Goal: Find specific page/section: Find specific page/section

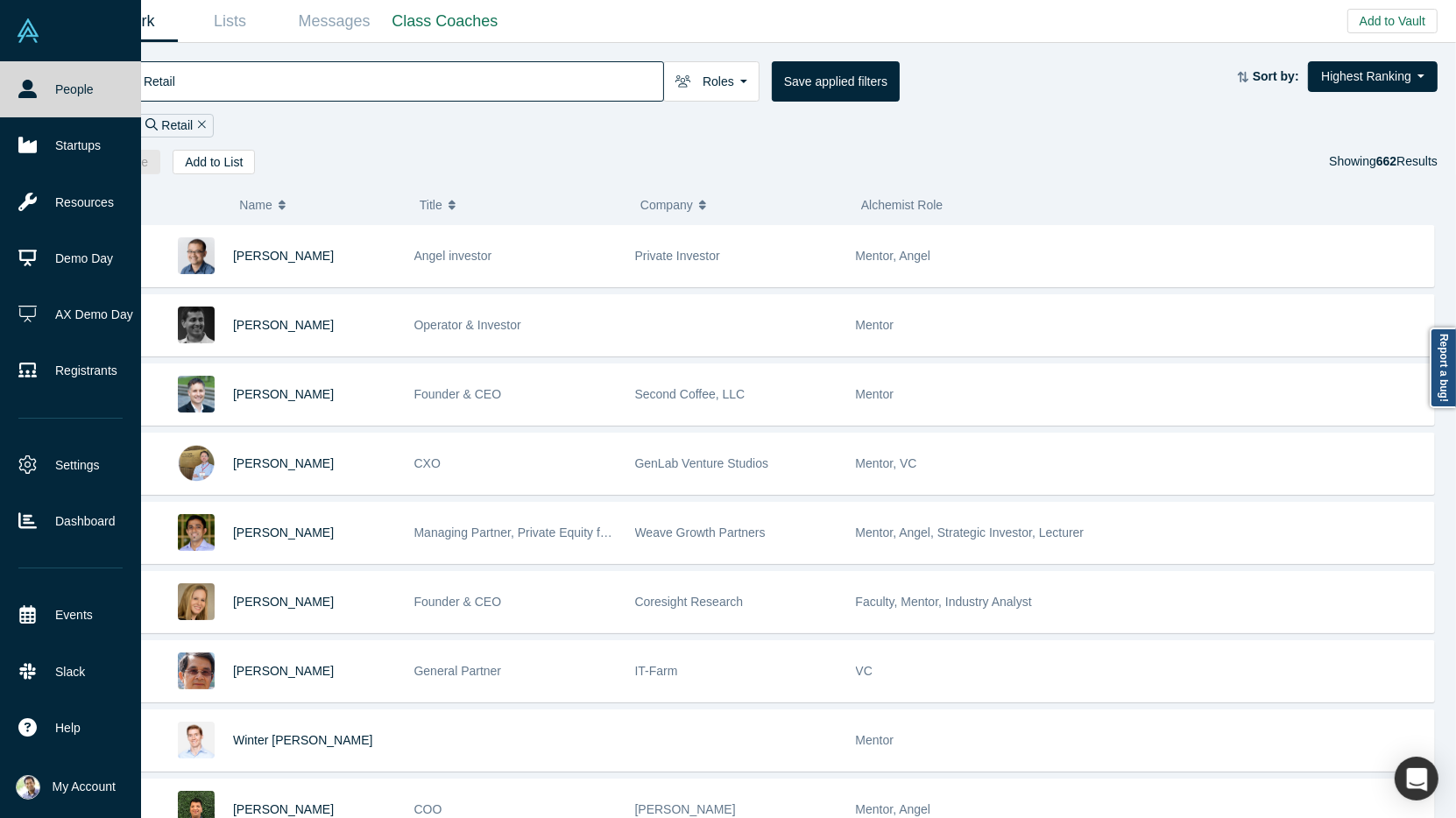
scroll to position [213, 0]
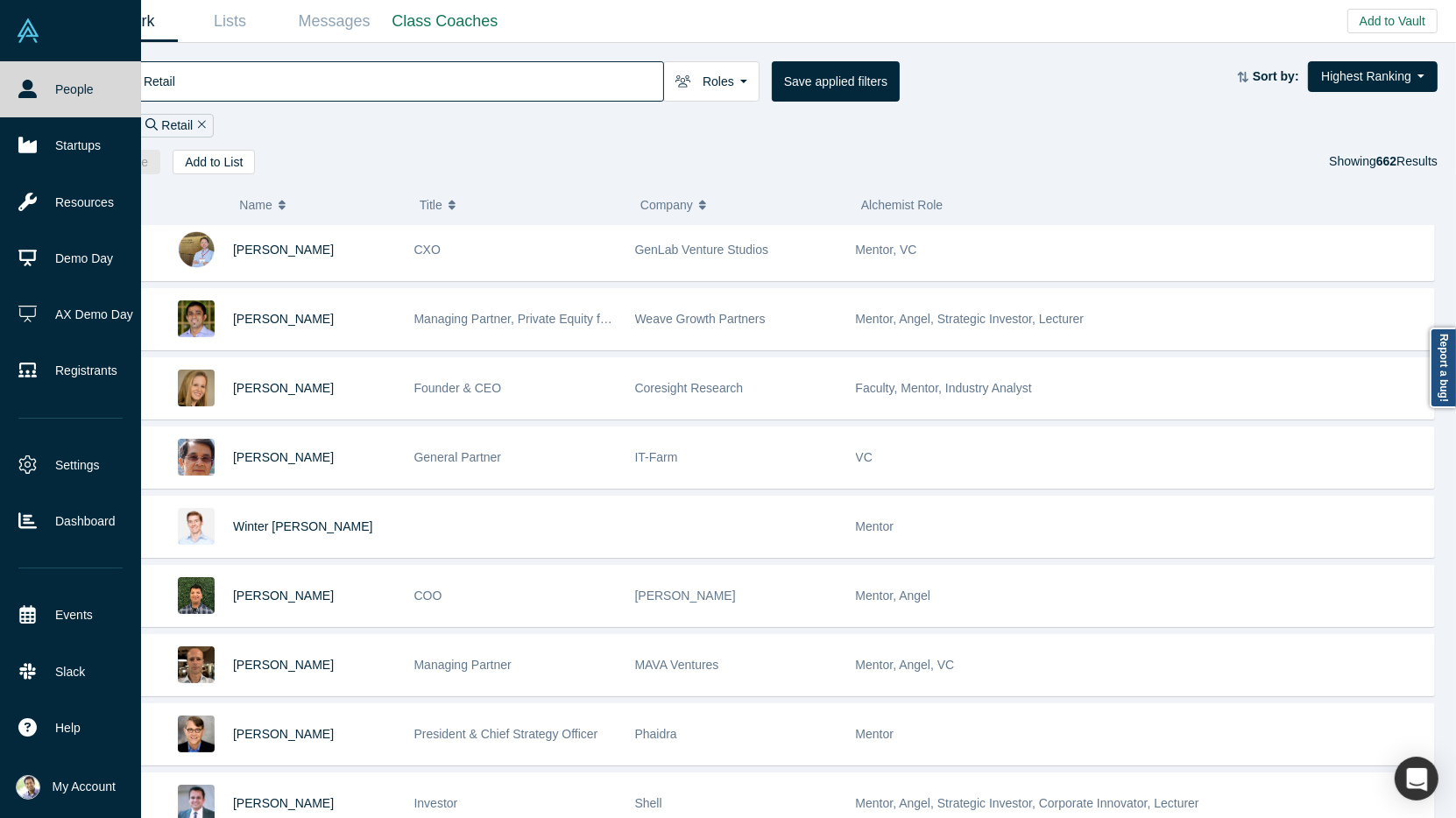
click at [58, 100] on link "People" at bounding box center [71, 90] width 142 height 56
